Goal: Browse casually

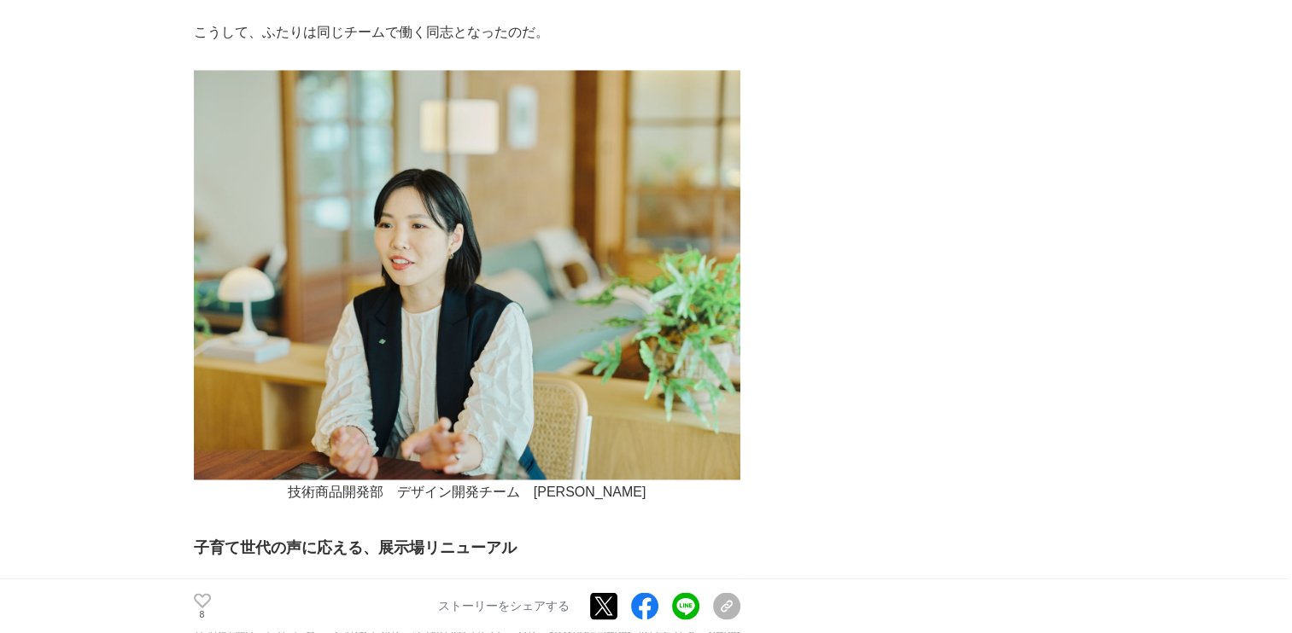
scroll to position [2785, 0]
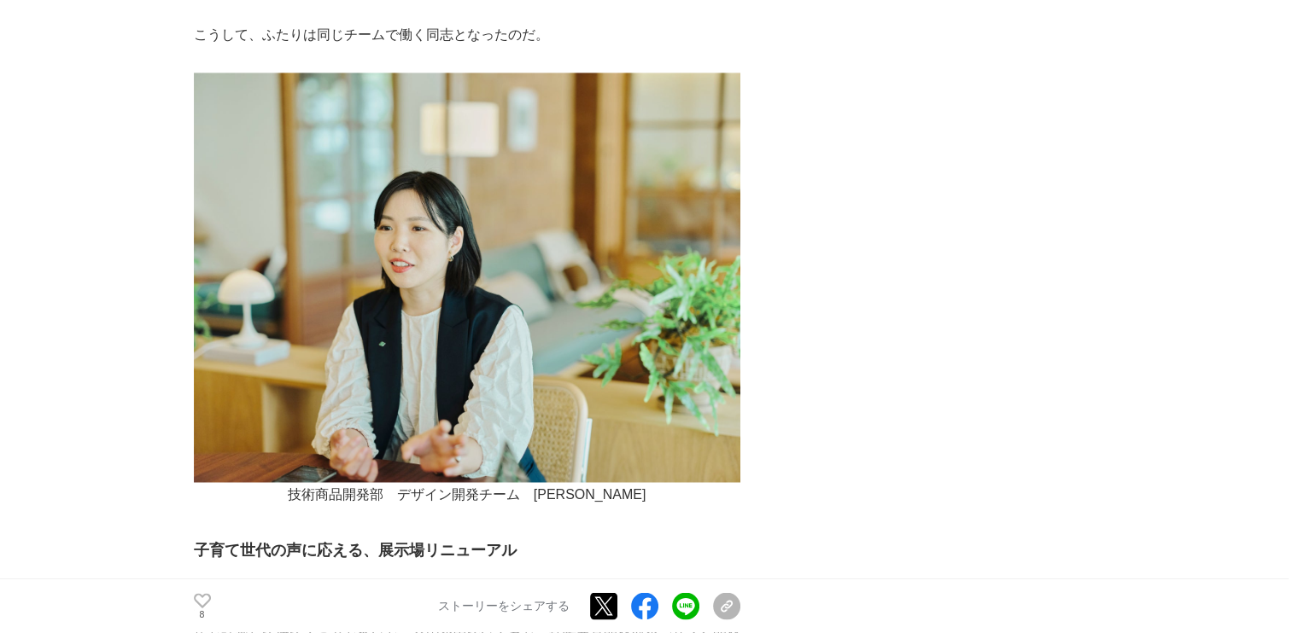
click at [628, 48] on p at bounding box center [467, 60] width 546 height 25
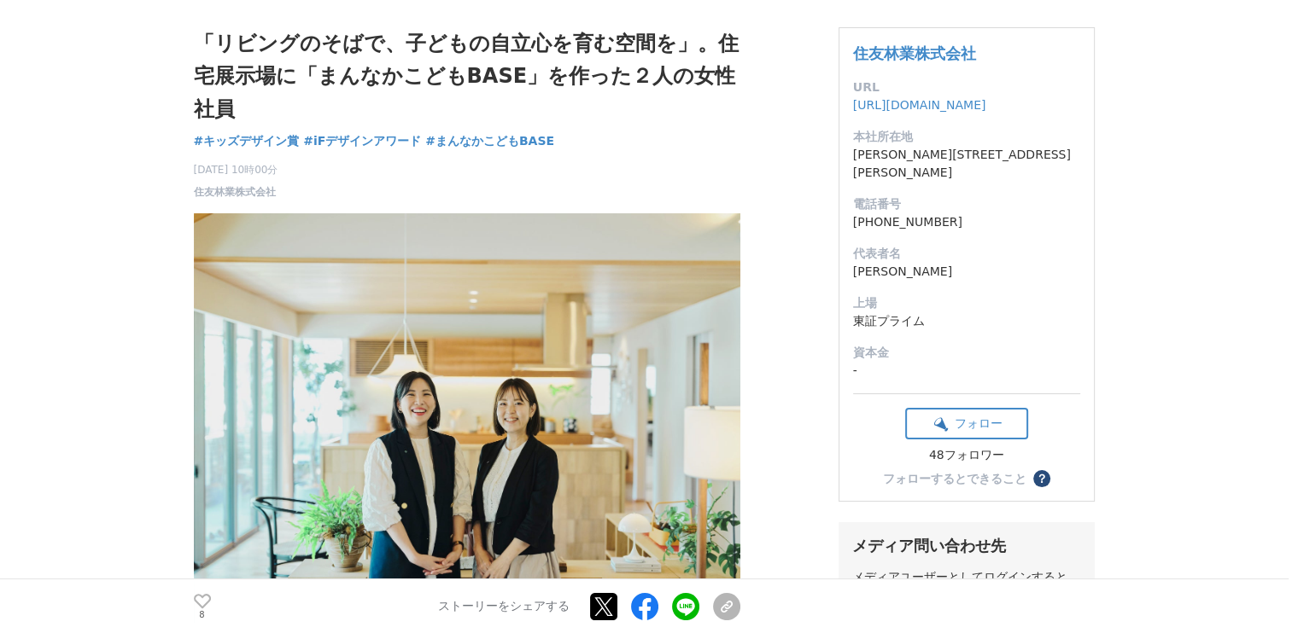
scroll to position [0, 0]
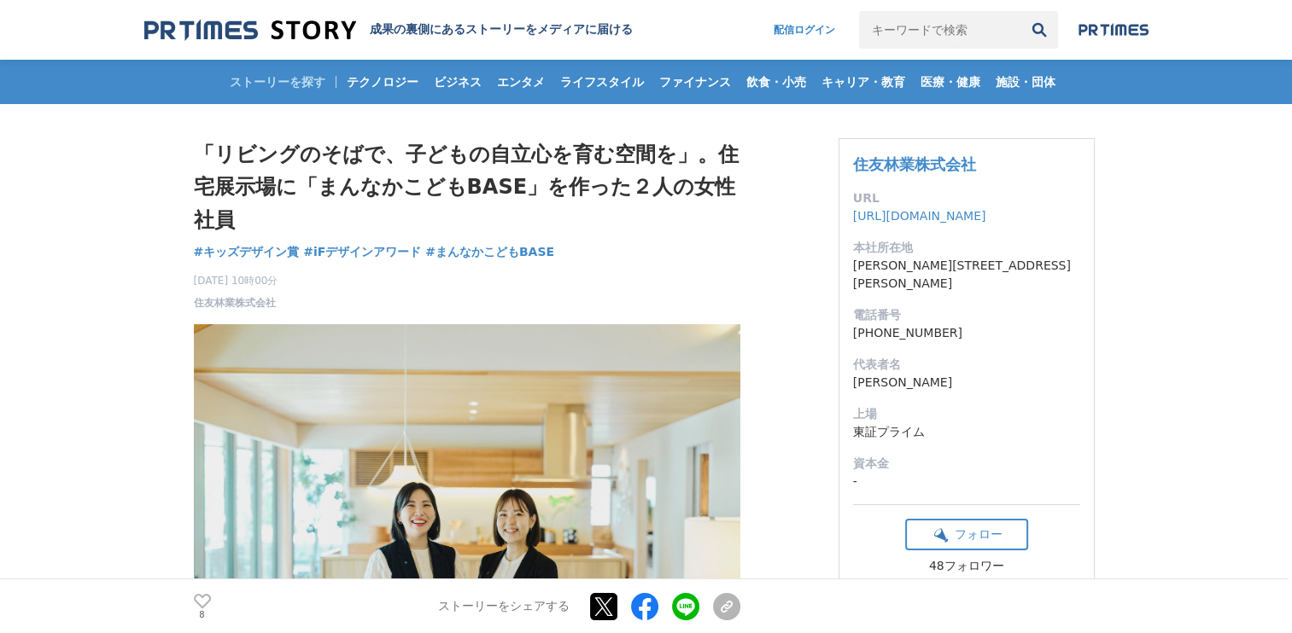
click at [201, 40] on img at bounding box center [250, 30] width 212 height 23
